Goal: Task Accomplishment & Management: Manage account settings

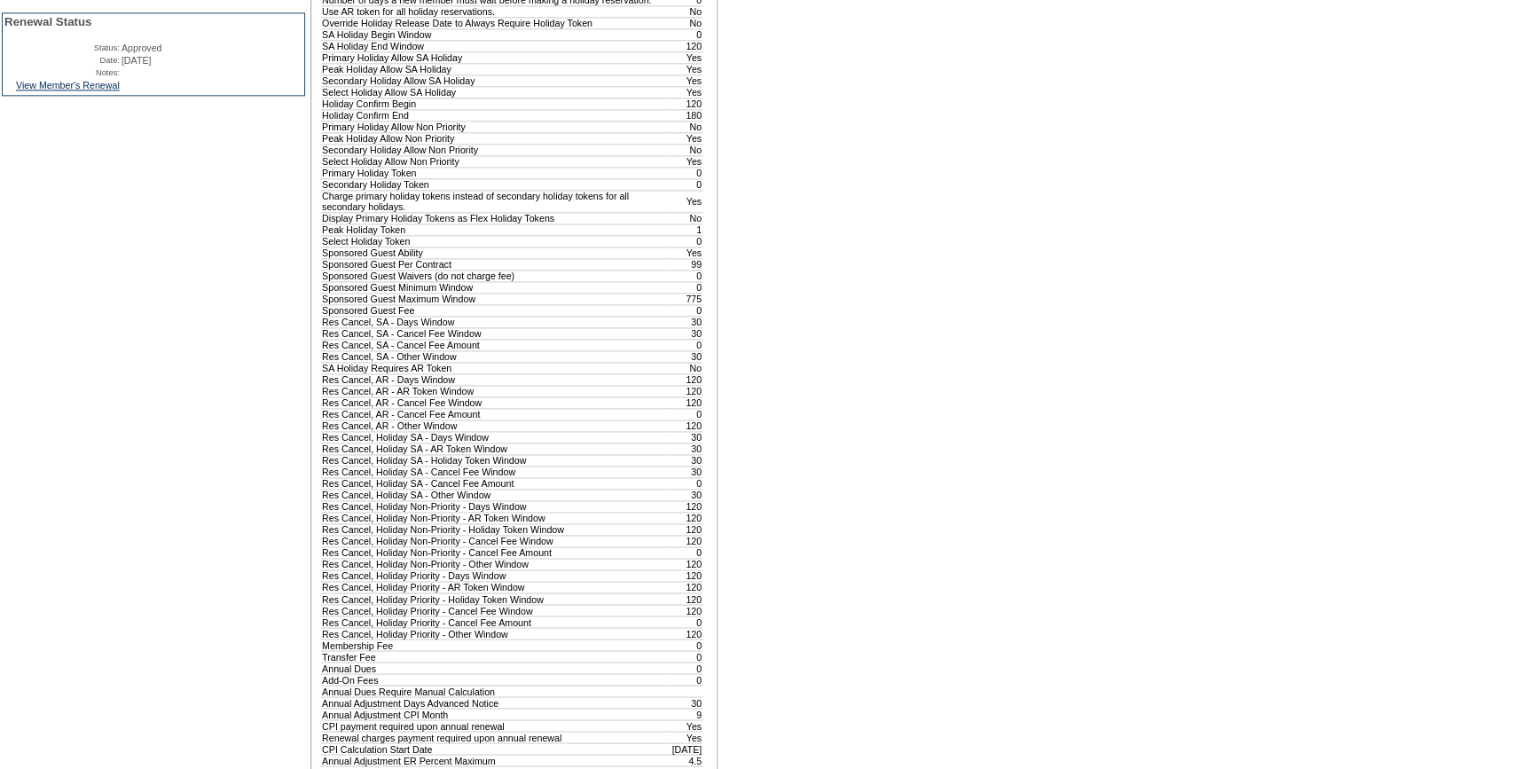
scroll to position [1128, 0]
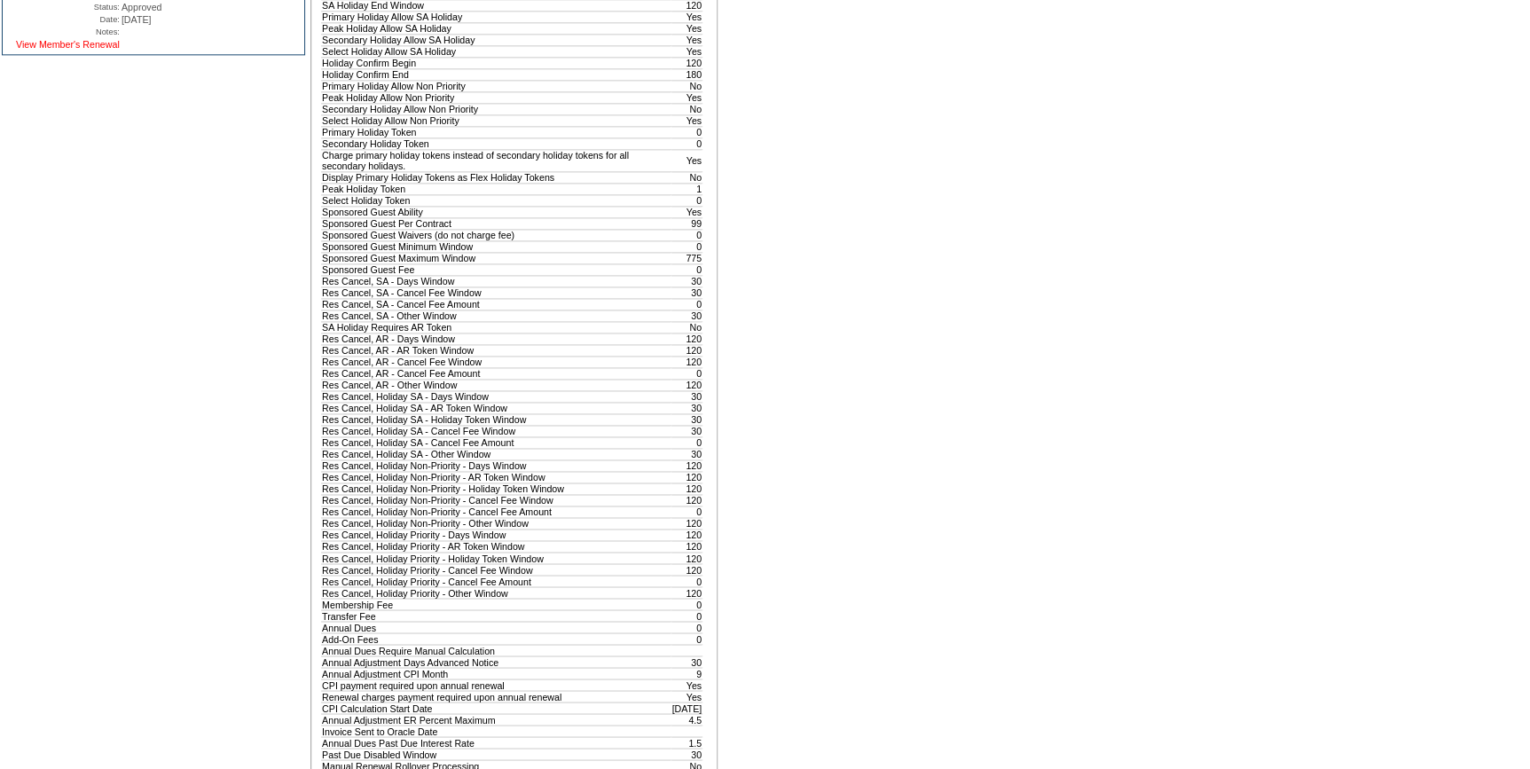
click at [81, 50] on link "View Member's Renewal" at bounding box center [68, 44] width 104 height 11
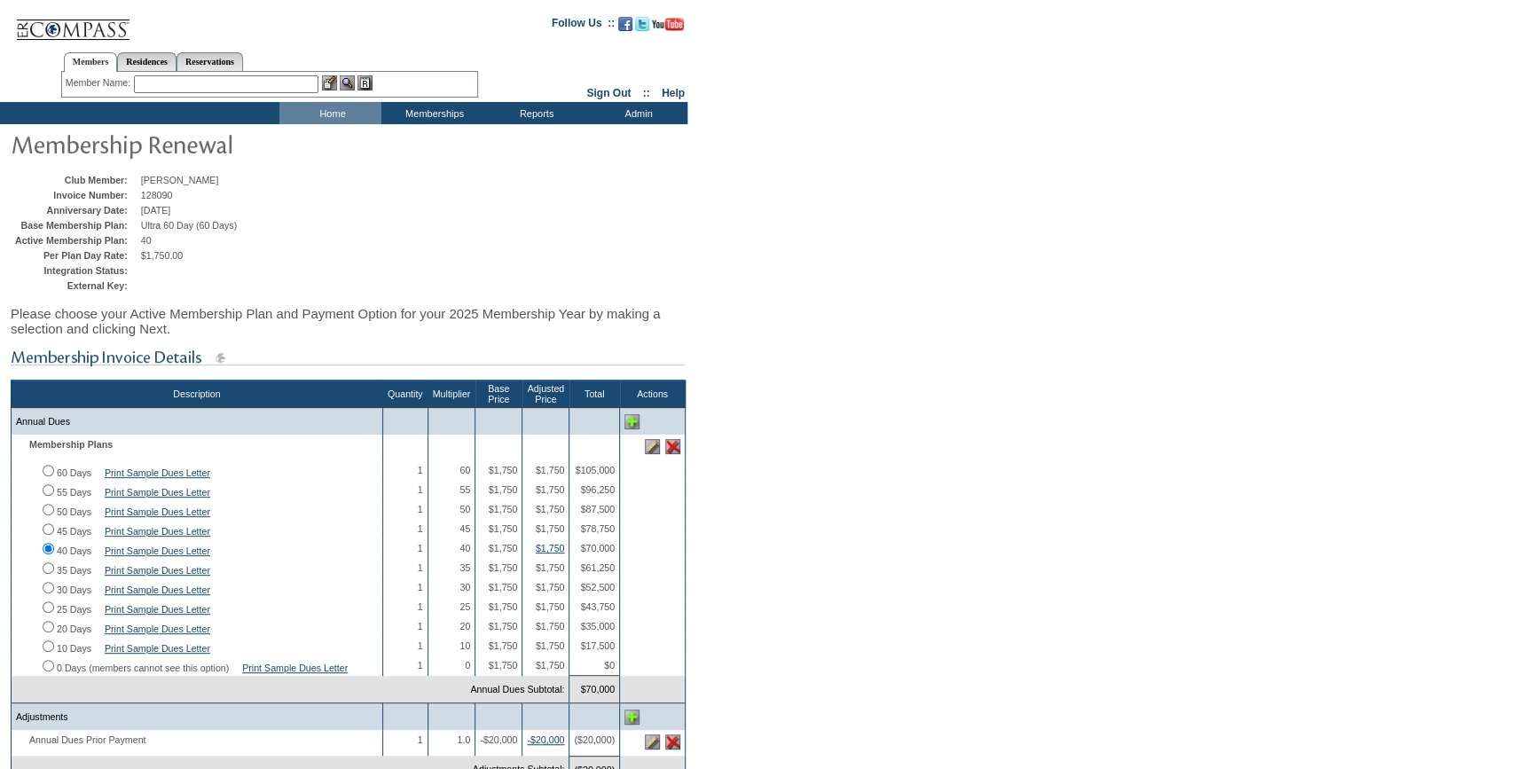
scroll to position [241, 0]
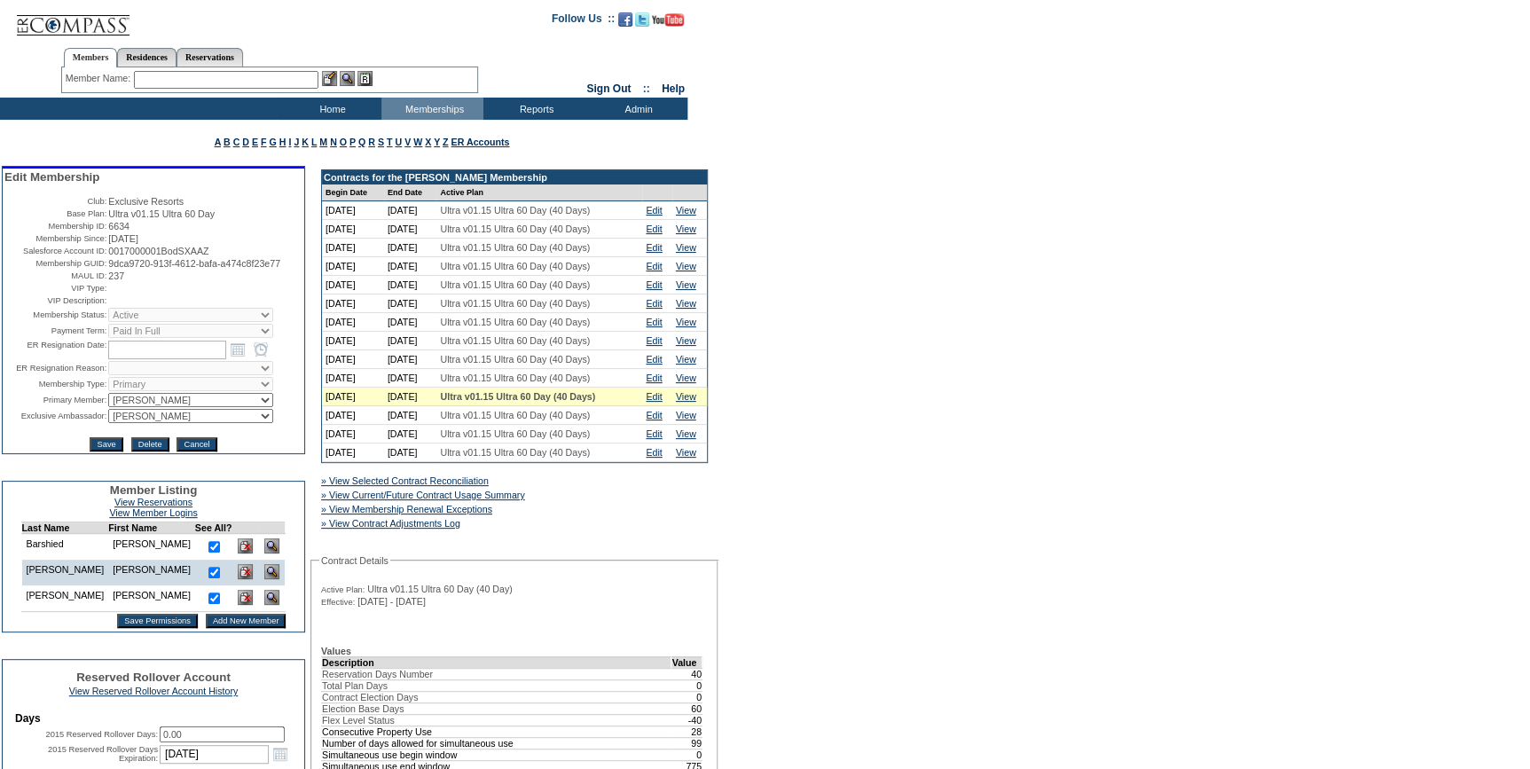
click at [271, 82] on input "text" at bounding box center [226, 80] width 184 height 18
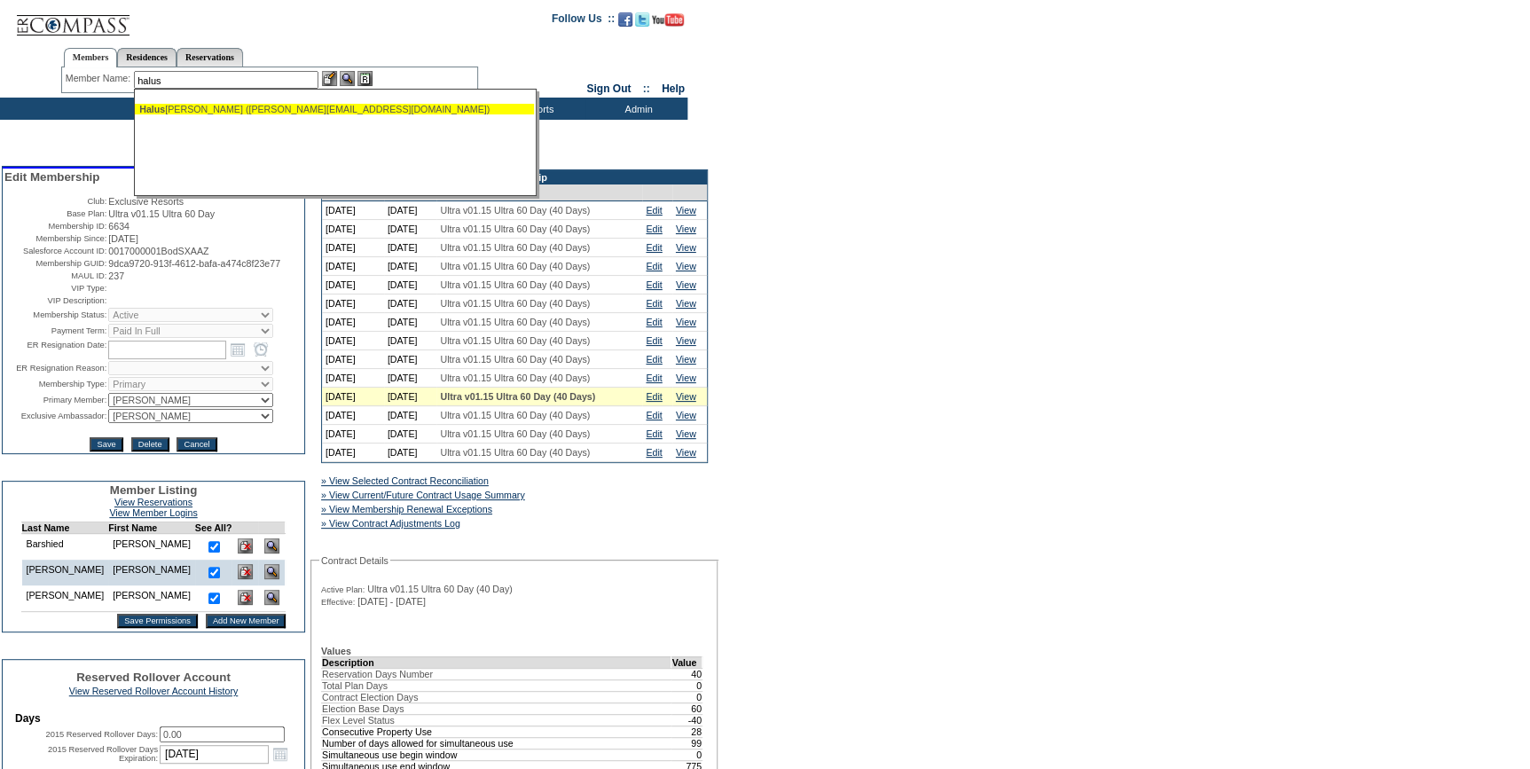
click at [220, 106] on div "Halus chak, John (jhaluschak@me.com)" at bounding box center [334, 109] width 390 height 11
type input "Haluschak, John (jhaluschak@me.com)"
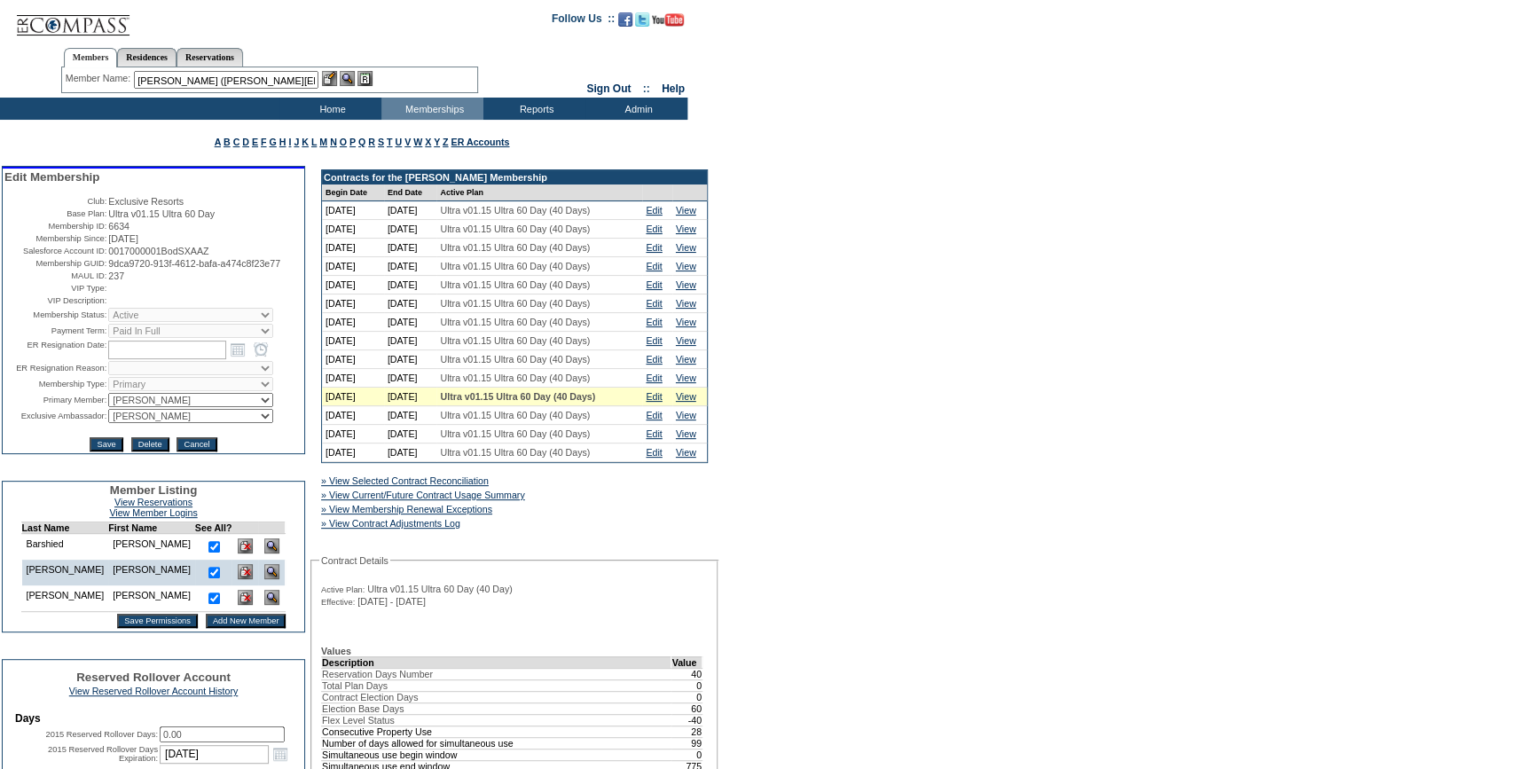
click at [334, 75] on img at bounding box center [329, 78] width 15 height 15
